Goal: Complete application form

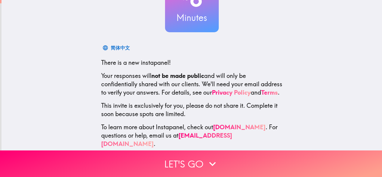
scroll to position [71, 0]
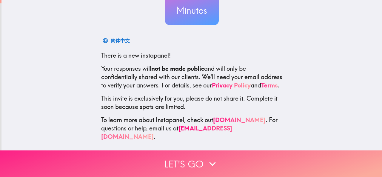
click at [185, 161] on button "Let's go" at bounding box center [191, 164] width 382 height 27
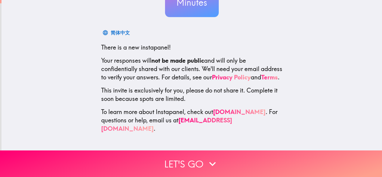
scroll to position [0, 0]
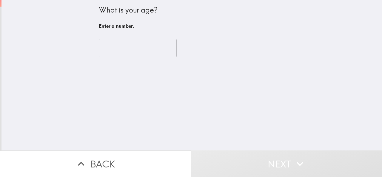
click at [129, 46] on input "number" at bounding box center [138, 48] width 78 height 19
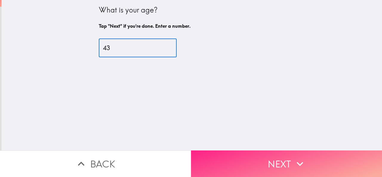
type input "43"
click at [243, 156] on button "Next" at bounding box center [286, 164] width 191 height 27
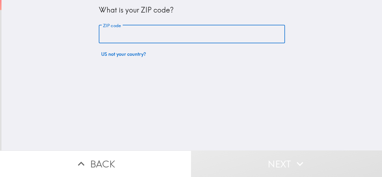
click at [139, 34] on input "ZIP code" at bounding box center [192, 34] width 186 height 19
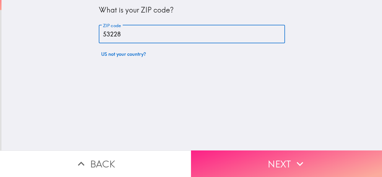
type input "53228"
click at [260, 161] on button "Next" at bounding box center [286, 164] width 191 height 27
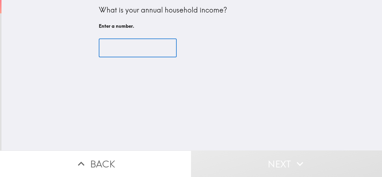
click at [137, 52] on input "number" at bounding box center [138, 48] width 78 height 19
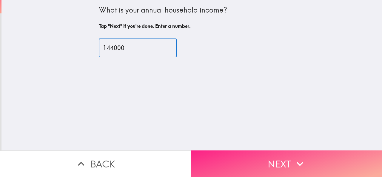
type input "144000"
click at [290, 158] on button "Next" at bounding box center [286, 164] width 191 height 27
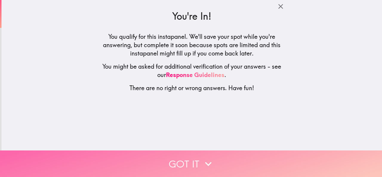
click at [204, 158] on icon "button" at bounding box center [208, 163] width 13 height 13
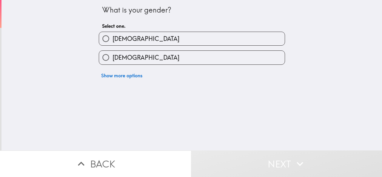
click at [130, 39] on label "[DEMOGRAPHIC_DATA]" at bounding box center [192, 38] width 186 height 13
click at [113, 39] on input "[DEMOGRAPHIC_DATA]" at bounding box center [105, 38] width 13 height 13
radio input "true"
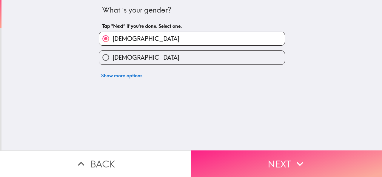
click at [255, 154] on button "Next" at bounding box center [286, 164] width 191 height 27
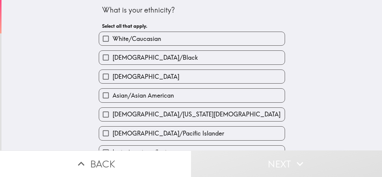
click at [135, 36] on span "White/Caucasian" at bounding box center [137, 39] width 49 height 8
click at [113, 36] on input "White/Caucasian" at bounding box center [105, 38] width 13 height 13
checkbox input "true"
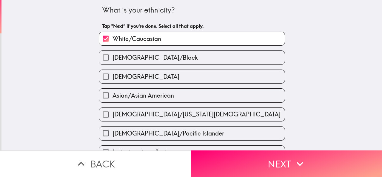
scroll to position [30, 0]
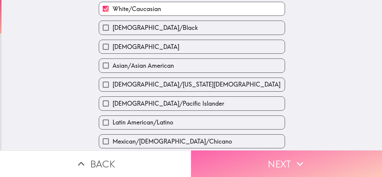
click at [297, 164] on icon "button" at bounding box center [300, 163] width 13 height 13
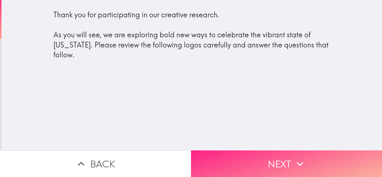
click at [247, 158] on button "Next" at bounding box center [286, 164] width 191 height 27
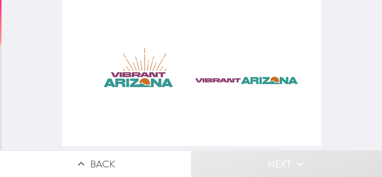
click at [146, 74] on div at bounding box center [192, 73] width 260 height 146
click at [245, 90] on div at bounding box center [192, 73] width 260 height 146
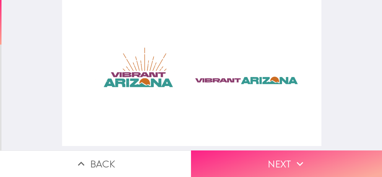
click at [304, 162] on icon "button" at bounding box center [300, 163] width 13 height 13
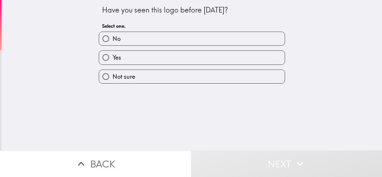
click at [122, 77] on span "Not sure" at bounding box center [124, 77] width 23 height 8
click at [113, 77] on input "Not sure" at bounding box center [105, 76] width 13 height 13
radio input "true"
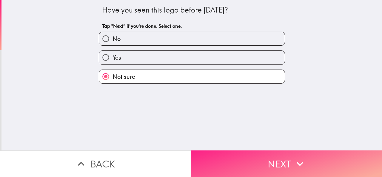
click at [250, 154] on button "Next" at bounding box center [286, 164] width 191 height 27
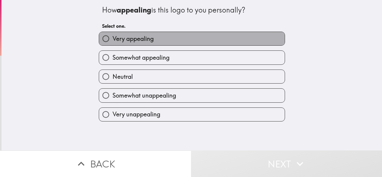
click at [153, 36] on label "Very appealing" at bounding box center [192, 38] width 186 height 13
click at [113, 36] on input "Very appealing" at bounding box center [105, 38] width 13 height 13
radio input "true"
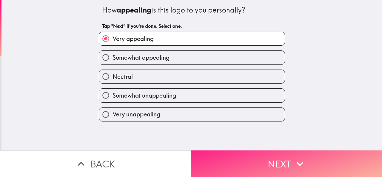
click at [263, 155] on button "Next" at bounding box center [286, 164] width 191 height 27
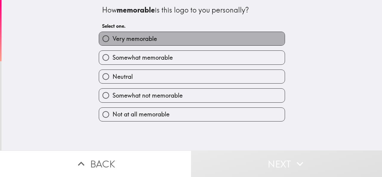
click at [150, 39] on span "Very memorable" at bounding box center [135, 39] width 45 height 8
click at [113, 39] on input "Very memorable" at bounding box center [105, 38] width 13 height 13
radio input "true"
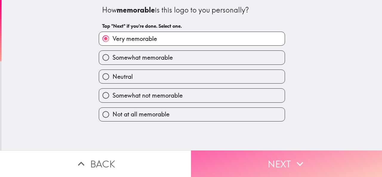
click at [252, 163] on button "Next" at bounding box center [286, 164] width 191 height 27
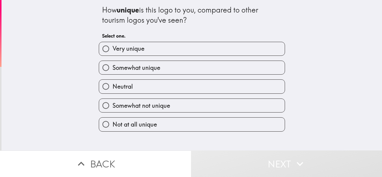
click at [131, 48] on span "Very unique" at bounding box center [129, 49] width 32 height 8
click at [113, 48] on input "Very unique" at bounding box center [105, 48] width 13 height 13
radio input "true"
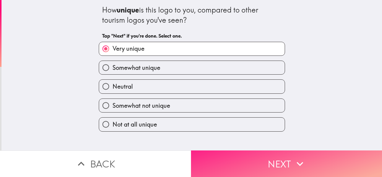
click at [251, 162] on button "Next" at bounding box center [286, 164] width 191 height 27
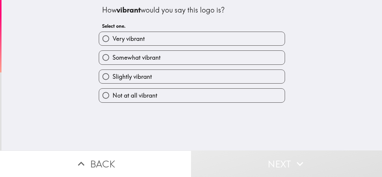
click at [118, 30] on div "Very vibrant" at bounding box center [189, 36] width 191 height 19
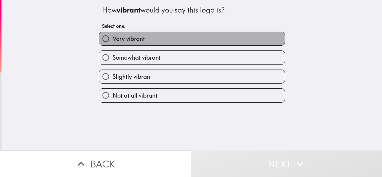
drag, startPoint x: 140, startPoint y: 41, endPoint x: 169, endPoint y: 48, distance: 29.9
click at [140, 41] on span "Very vibrant" at bounding box center [129, 39] width 32 height 8
click at [113, 41] on input "Very vibrant" at bounding box center [105, 38] width 13 height 13
radio input "true"
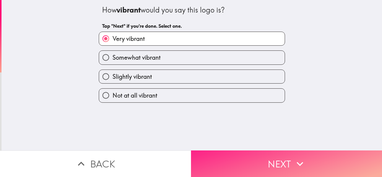
click at [264, 161] on button "Next" at bounding box center [286, 164] width 191 height 27
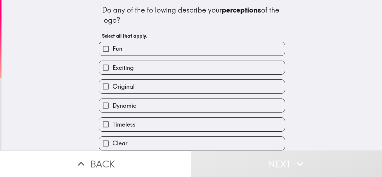
click at [136, 71] on label "Exciting" at bounding box center [192, 67] width 186 height 13
click at [113, 71] on input "Exciting" at bounding box center [105, 67] width 13 height 13
checkbox input "true"
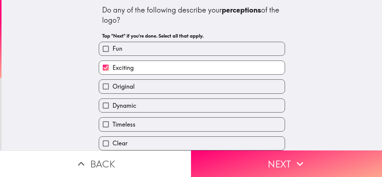
click at [124, 90] on span "Original" at bounding box center [124, 86] width 22 height 8
click at [113, 90] on input "Original" at bounding box center [105, 86] width 13 height 13
checkbox input "true"
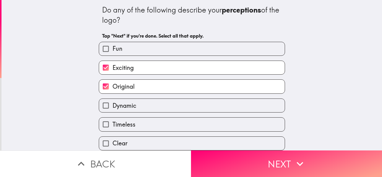
scroll to position [30, 0]
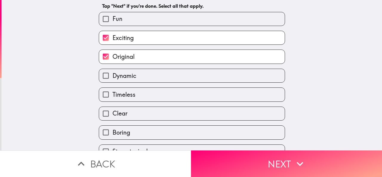
click at [121, 112] on span "Clear" at bounding box center [120, 113] width 15 height 8
click at [113, 112] on input "Clear" at bounding box center [105, 113] width 13 height 13
checkbox input "true"
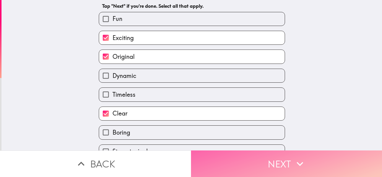
click at [254, 154] on button "Next" at bounding box center [286, 164] width 191 height 27
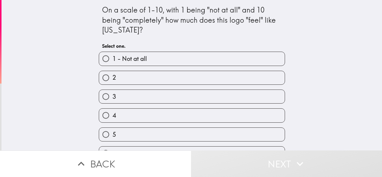
scroll to position [90, 0]
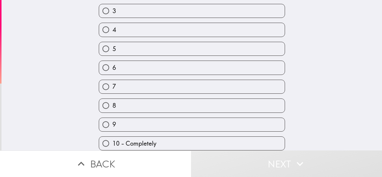
click at [150, 140] on span "10 - Completely" at bounding box center [135, 144] width 44 height 8
click at [113, 140] on input "10 - Completely" at bounding box center [105, 143] width 13 height 13
radio input "true"
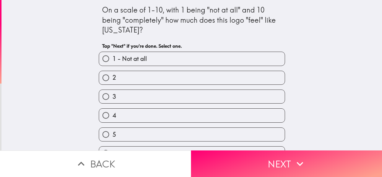
scroll to position [92, 0]
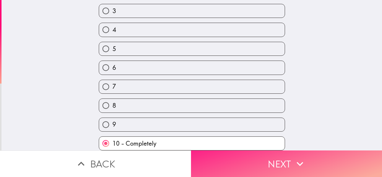
click at [283, 162] on button "Next" at bounding box center [286, 164] width 191 height 27
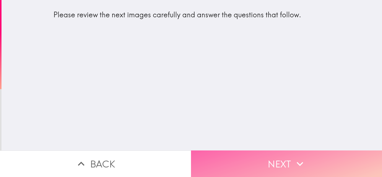
click at [268, 154] on button "Next" at bounding box center [286, 164] width 191 height 27
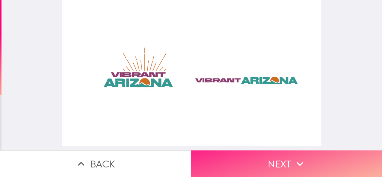
click at [265, 156] on button "Next" at bounding box center [286, 164] width 191 height 27
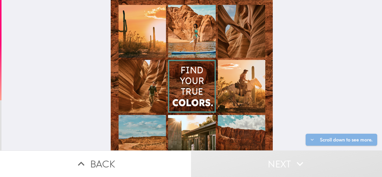
scroll to position [87, 0]
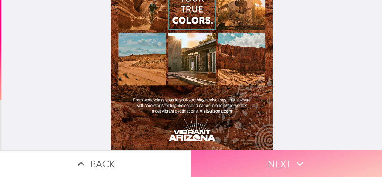
click at [299, 151] on button "Next" at bounding box center [286, 164] width 191 height 27
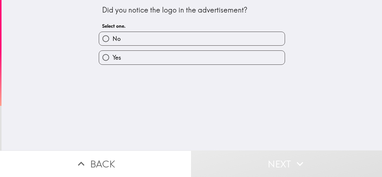
click at [172, 62] on label "Yes" at bounding box center [192, 57] width 186 height 13
click at [113, 62] on input "Yes" at bounding box center [105, 57] width 13 height 13
radio input "true"
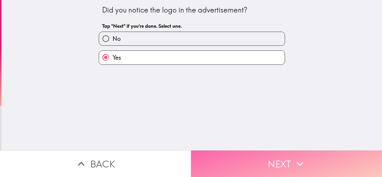
click at [278, 162] on button "Next" at bounding box center [286, 164] width 191 height 27
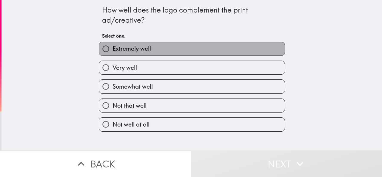
click at [156, 46] on label "Extremely well" at bounding box center [192, 48] width 186 height 13
click at [113, 46] on input "Extremely well" at bounding box center [105, 48] width 13 height 13
radio input "true"
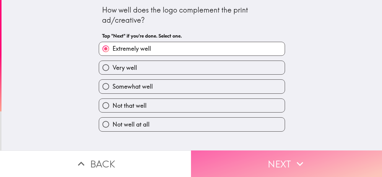
click at [262, 159] on button "Next" at bounding box center [286, 164] width 191 height 27
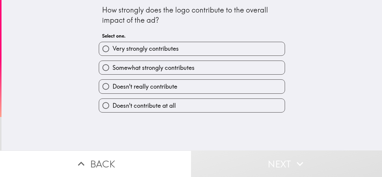
click at [159, 51] on span "Very strongly contributes" at bounding box center [146, 49] width 66 height 8
click at [113, 51] on input "Very strongly contributes" at bounding box center [105, 48] width 13 height 13
radio input "true"
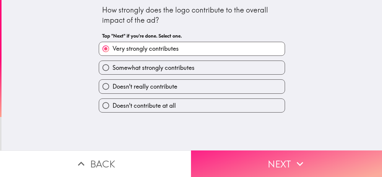
click at [260, 155] on button "Next" at bounding box center [286, 164] width 191 height 27
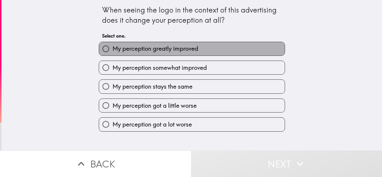
click at [170, 53] on label "My perception greatly improved" at bounding box center [192, 48] width 186 height 13
click at [113, 53] on input "My perception greatly improved" at bounding box center [105, 48] width 13 height 13
radio input "true"
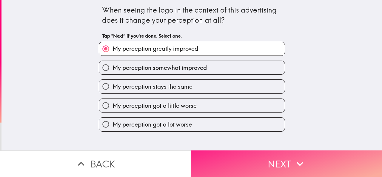
click at [269, 160] on button "Next" at bounding box center [286, 164] width 191 height 27
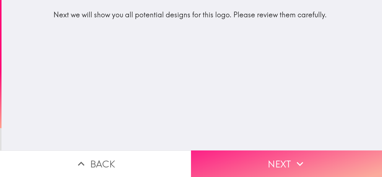
click at [247, 165] on button "Next" at bounding box center [286, 164] width 191 height 27
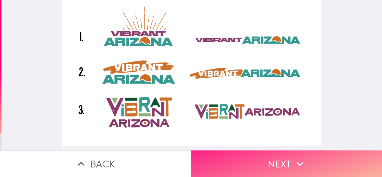
click at [278, 166] on button "Next" at bounding box center [286, 164] width 191 height 27
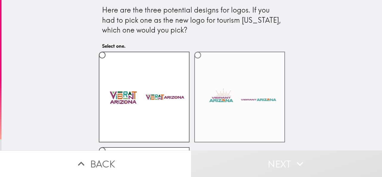
click at [218, 98] on label at bounding box center [240, 97] width 91 height 91
click at [205, 62] on input "radio" at bounding box center [197, 54] width 13 height 13
radio input "true"
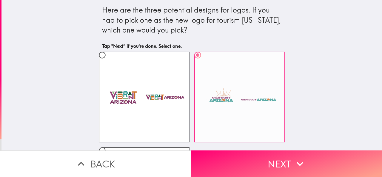
scroll to position [60, 0]
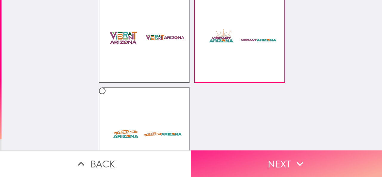
click at [265, 160] on button "Next" at bounding box center [286, 164] width 191 height 27
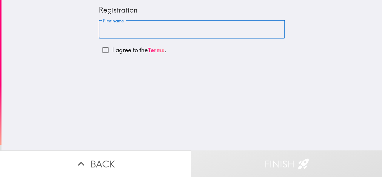
click at [145, 27] on input "First name" at bounding box center [192, 29] width 186 height 19
type input "[PERSON_NAME]"
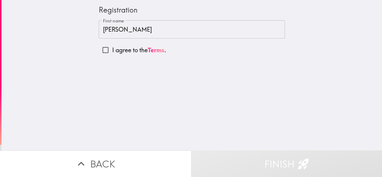
click at [128, 51] on p "I agree to the Terms ." at bounding box center [139, 50] width 54 height 8
click at [112, 51] on input "I agree to the Terms ." at bounding box center [105, 49] width 13 height 13
checkbox input "true"
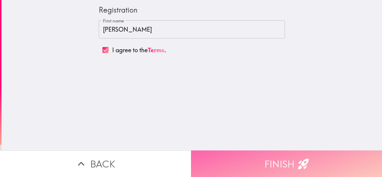
click at [249, 152] on button "Finish" at bounding box center [286, 164] width 191 height 27
